Goal: Task Accomplishment & Management: Manage account settings

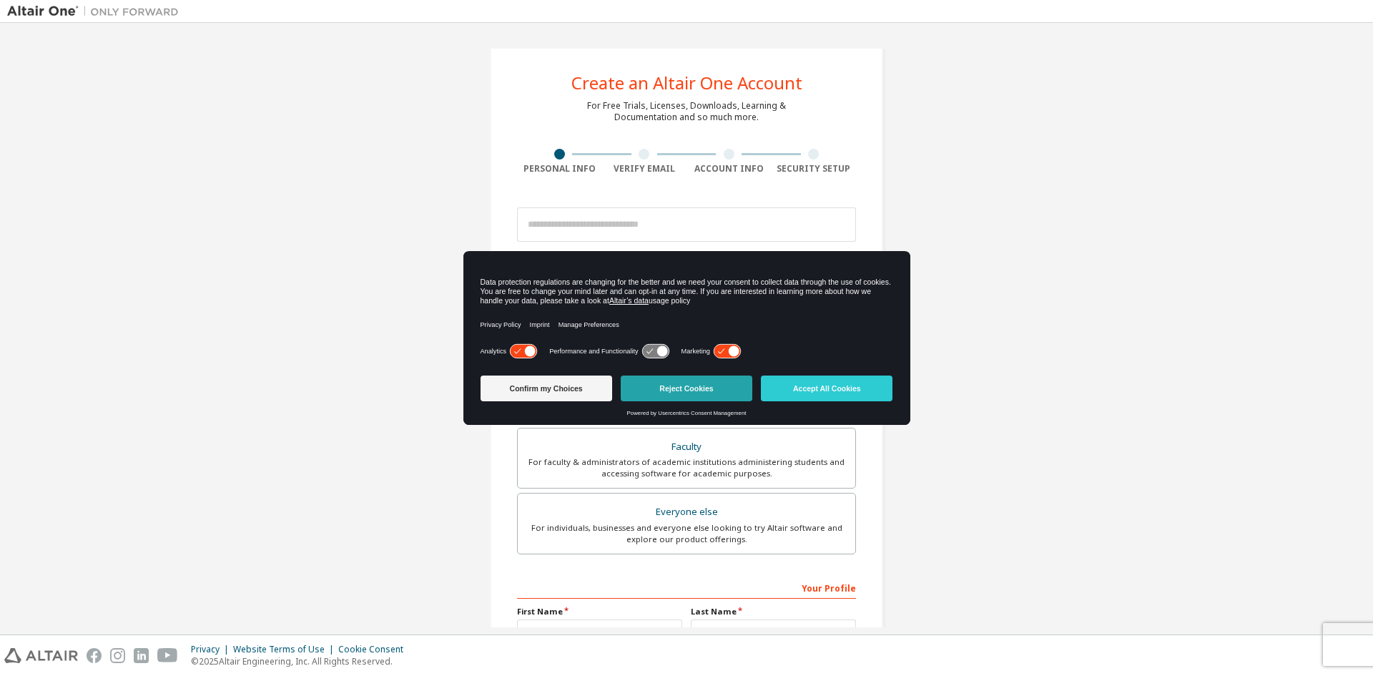
click at [663, 380] on button "Reject Cookies" at bounding box center [687, 388] width 132 height 26
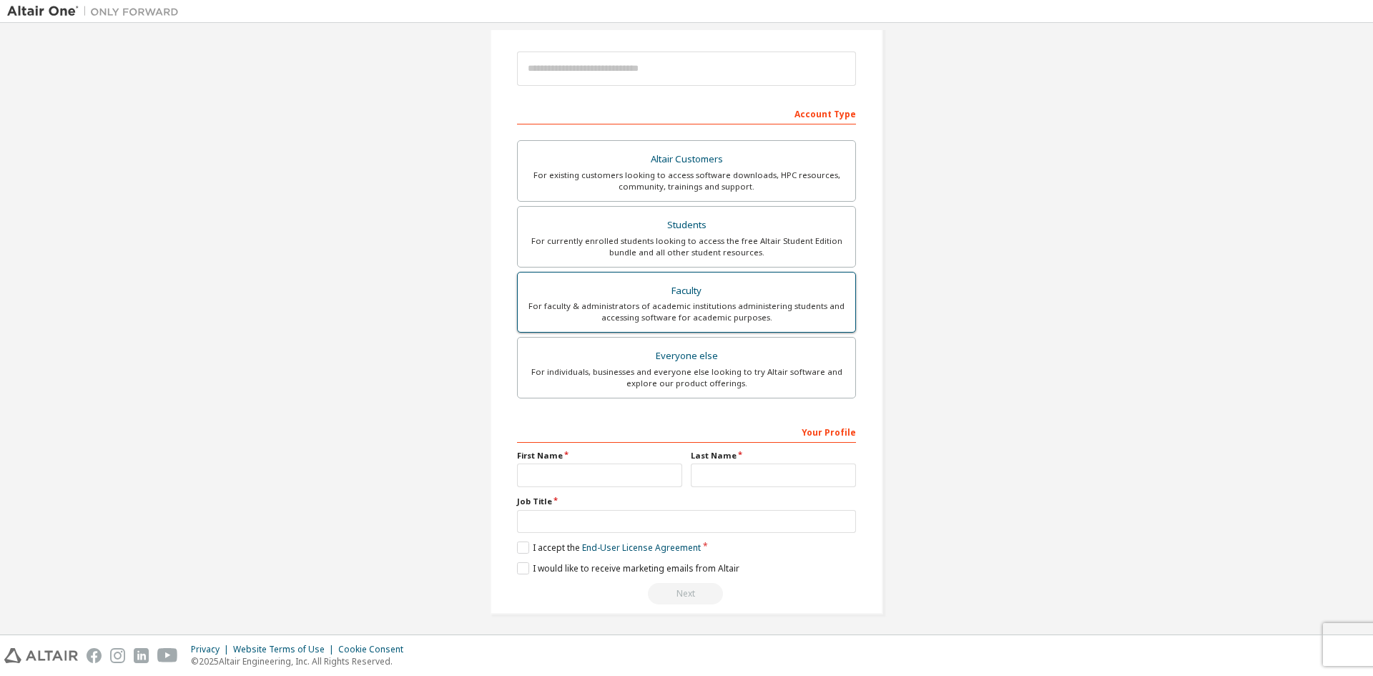
scroll to position [160, 0]
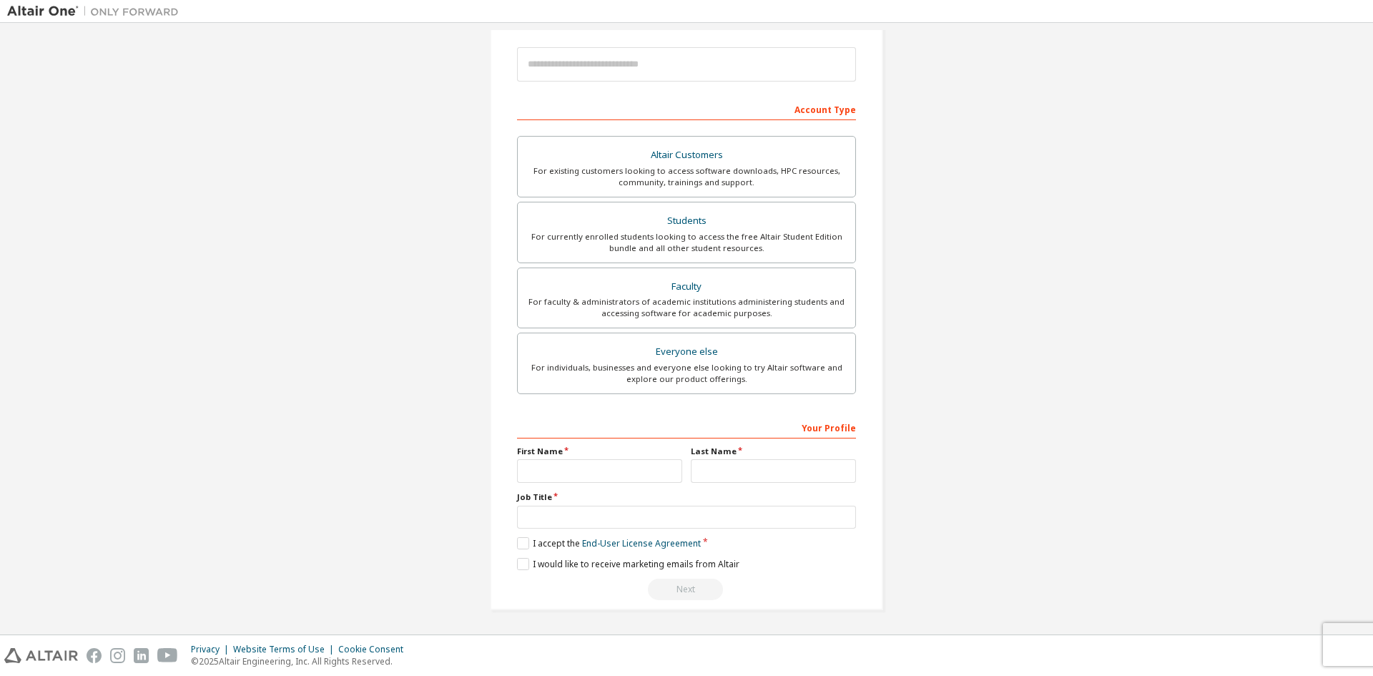
click at [25, 21] on div at bounding box center [93, 11] width 186 height 22
click at [29, 16] on img at bounding box center [96, 11] width 179 height 14
click at [66, 7] on img at bounding box center [96, 11] width 179 height 14
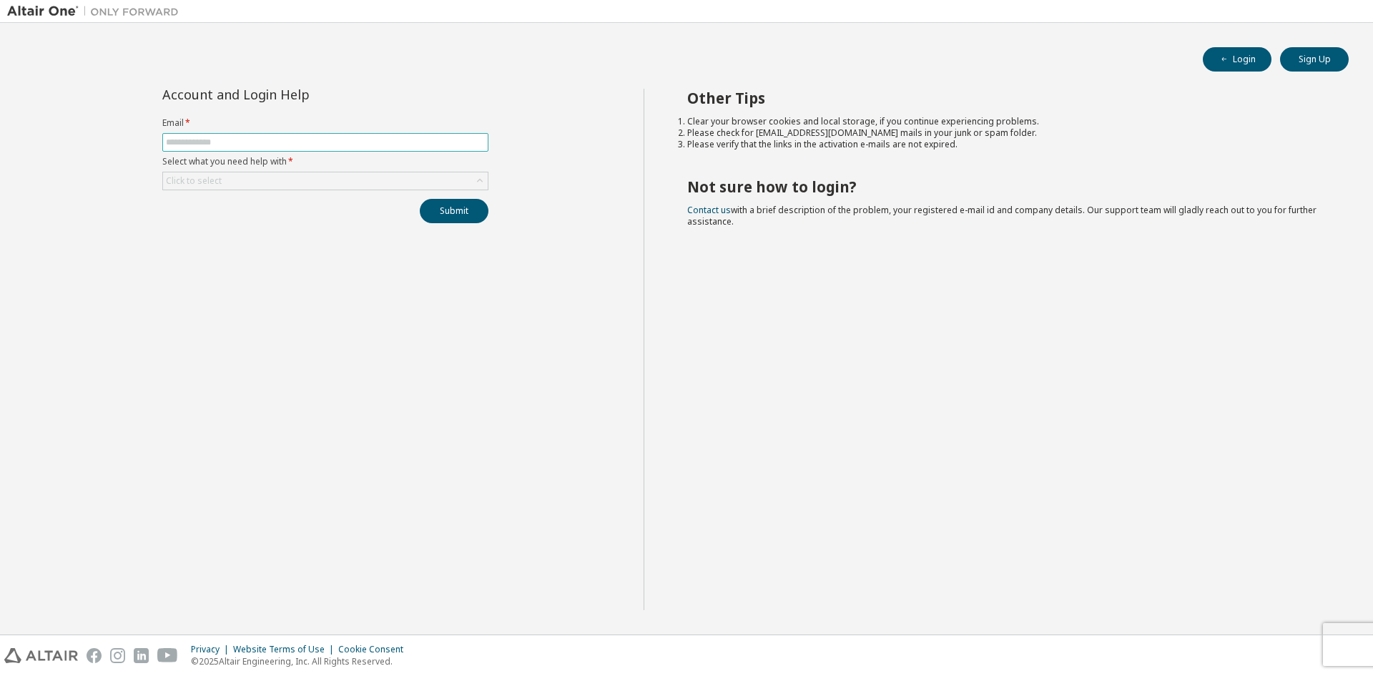
click at [270, 139] on input "text" at bounding box center [325, 142] width 319 height 11
type input "**********"
click at [270, 179] on div "Click to select" at bounding box center [325, 180] width 325 height 17
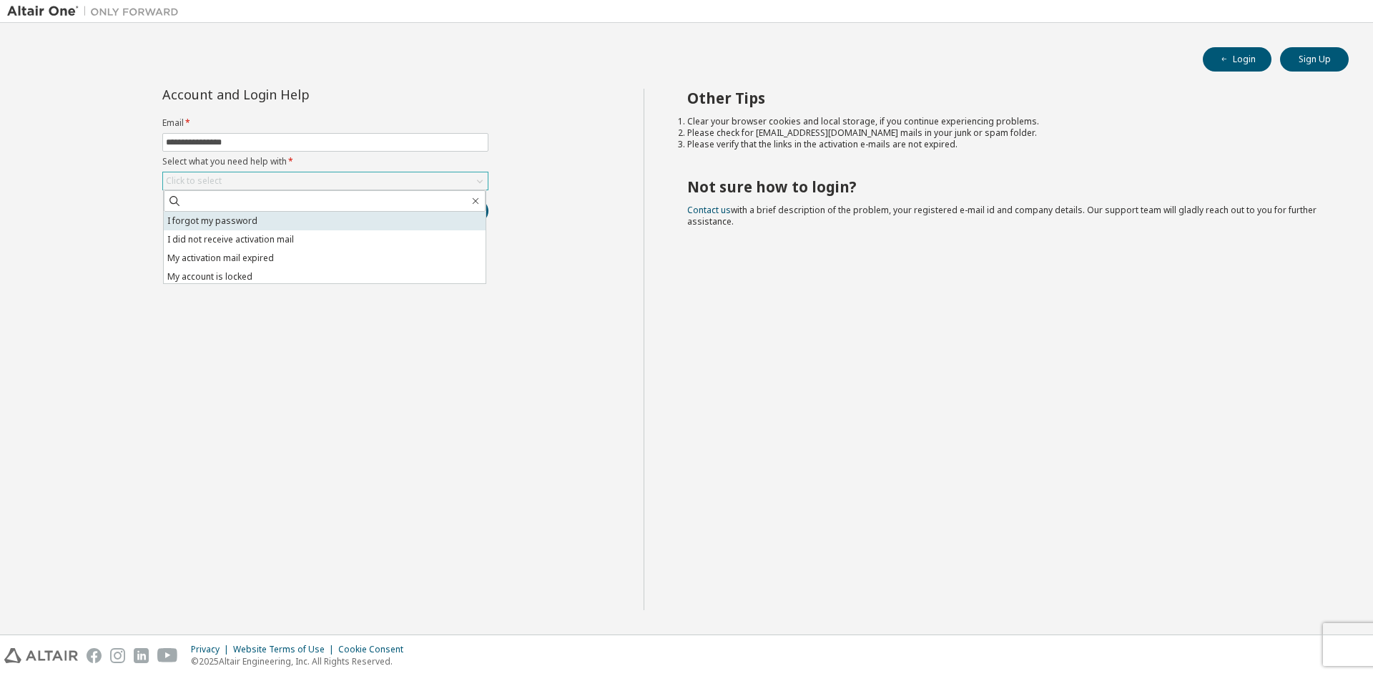
click at [280, 222] on li "I forgot my password" at bounding box center [325, 221] width 322 height 19
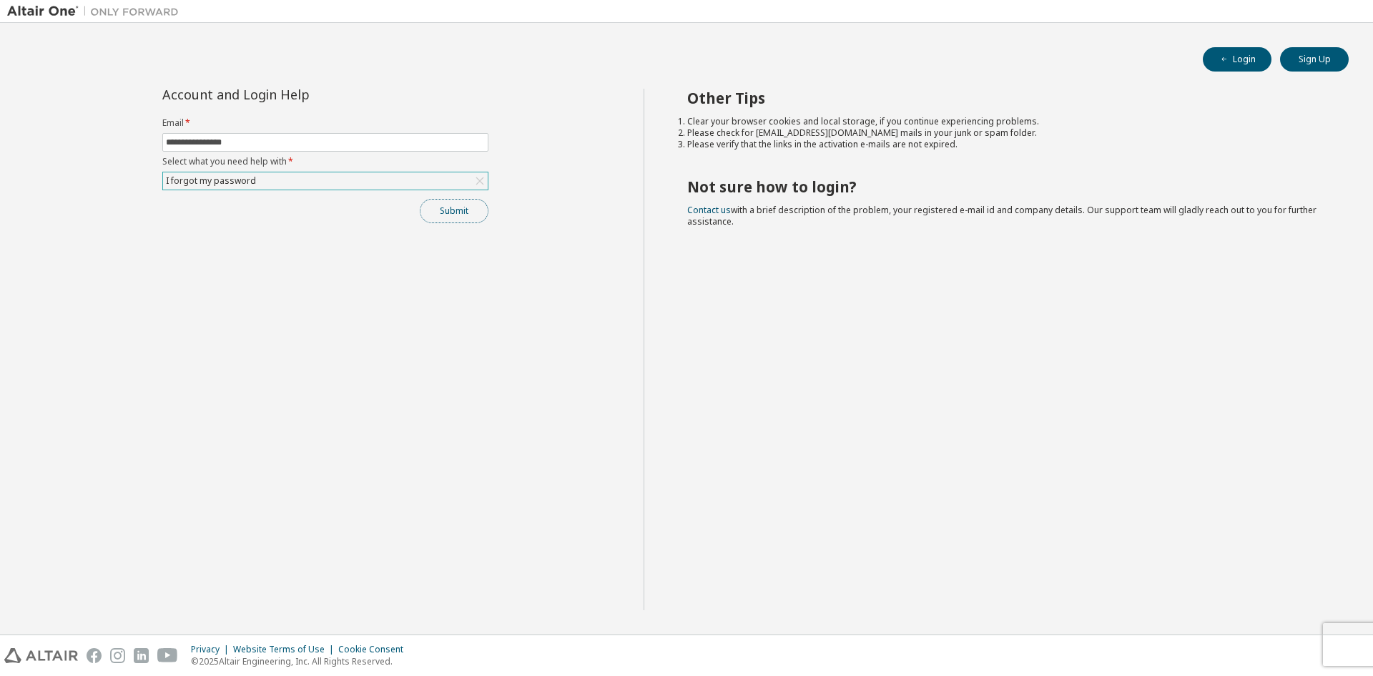
click at [443, 200] on button "Submit" at bounding box center [454, 211] width 69 height 24
